Goal: Find specific page/section: Find specific page/section

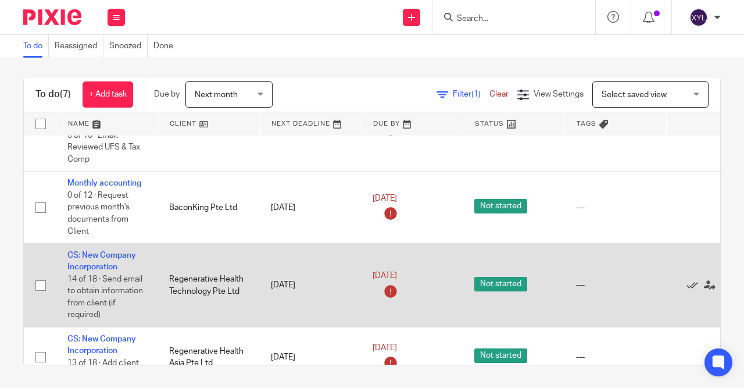
scroll to position [59, 47]
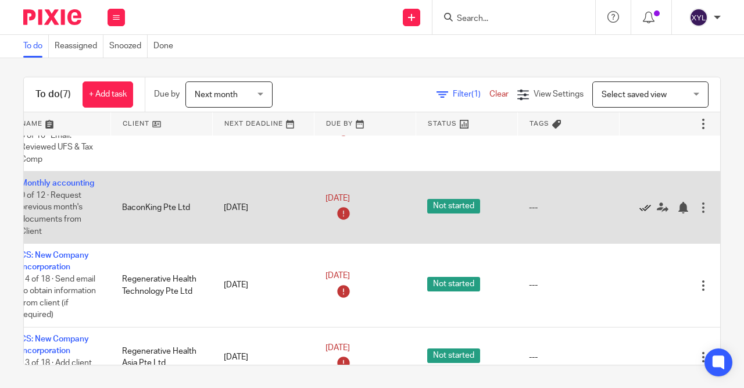
click at [647, 207] on icon at bounding box center [645, 208] width 12 height 12
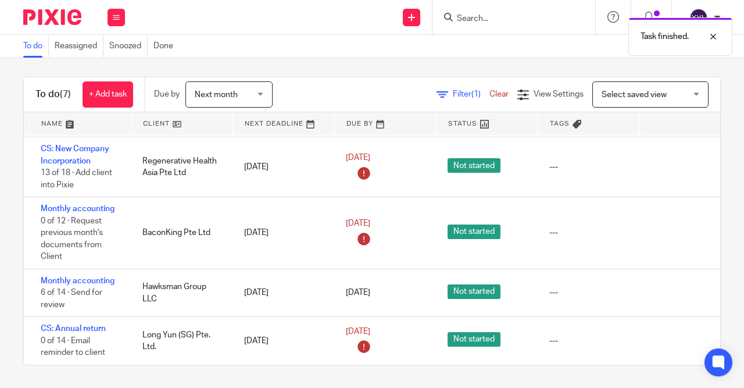
scroll to position [181, 28]
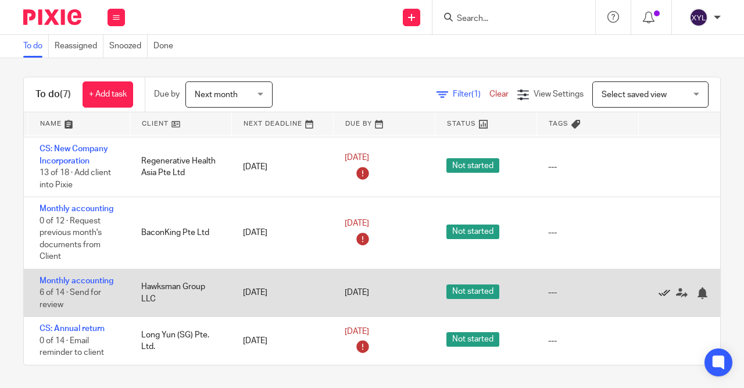
click at [666, 293] on icon at bounding box center [664, 293] width 12 height 12
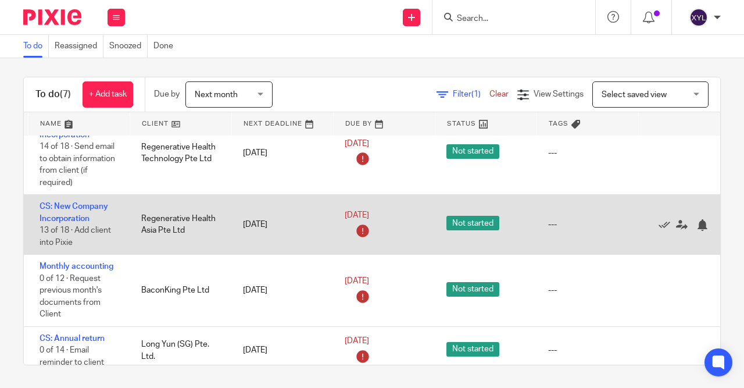
scroll to position [132, 28]
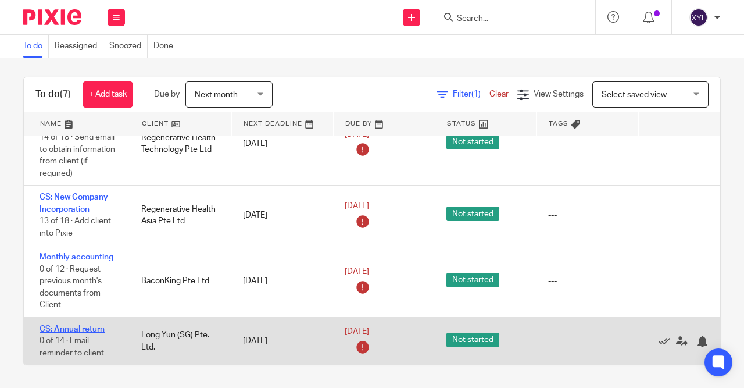
click at [88, 329] on link "CS: Annual return" at bounding box center [72, 329] width 65 height 8
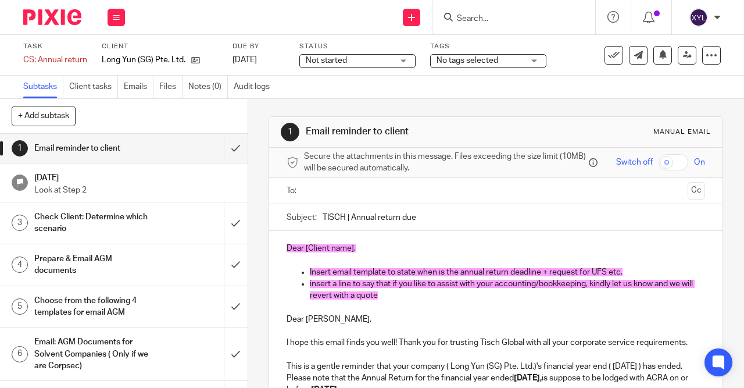
scroll to position [167, 0]
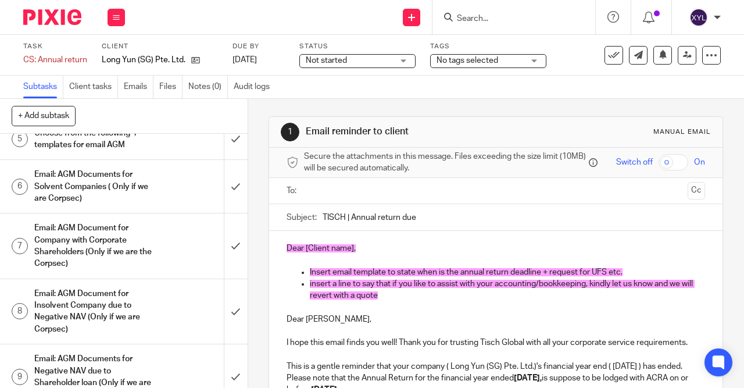
click at [510, 19] on input "Search" at bounding box center [508, 19] width 105 height 10
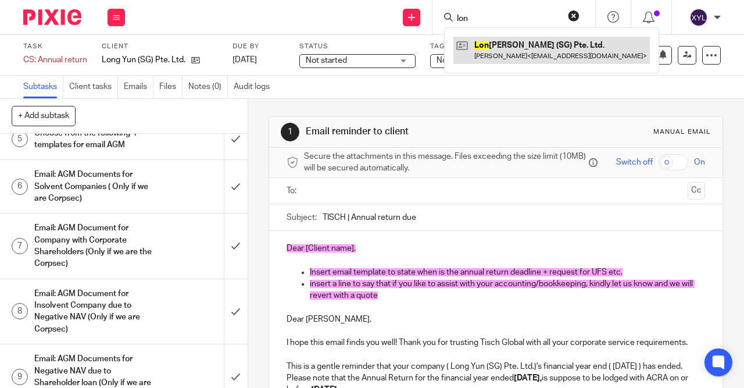
type input "lon"
click at [515, 52] on link at bounding box center [551, 50] width 196 height 27
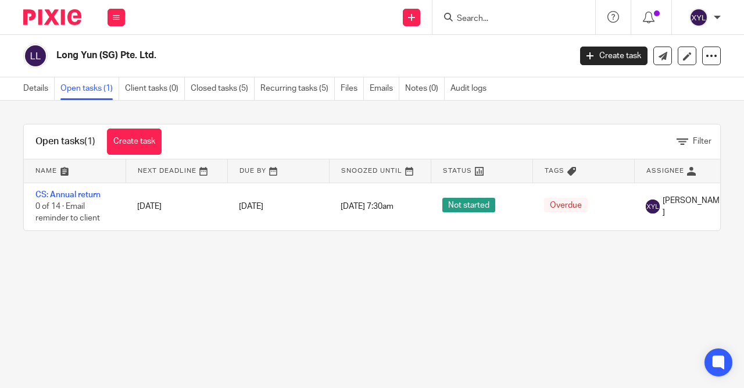
click at [65, 20] on img at bounding box center [52, 17] width 58 height 16
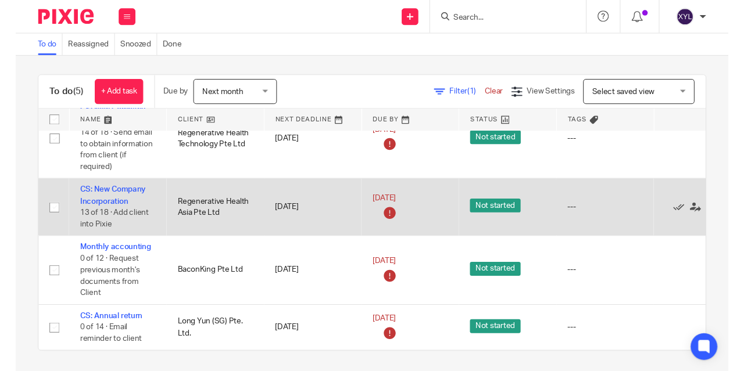
scroll to position [5, 0]
